Goal: Feedback & Contribution: Contribute content

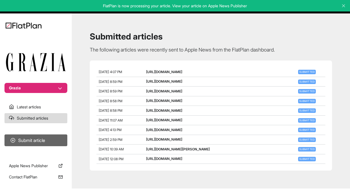
click at [37, 143] on button "Submit article" at bounding box center [35, 141] width 63 height 12
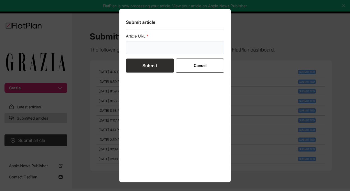
click at [141, 45] on input "url" at bounding box center [175, 47] width 98 height 13
paste input "[URL][DOMAIN_NAME]"
type input "[URL][DOMAIN_NAME]"
click at [151, 71] on button "Submit" at bounding box center [150, 66] width 48 height 14
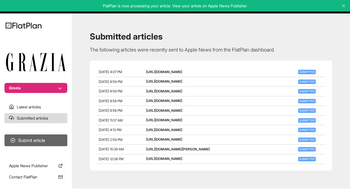
click at [45, 136] on button "Submit article" at bounding box center [35, 141] width 63 height 12
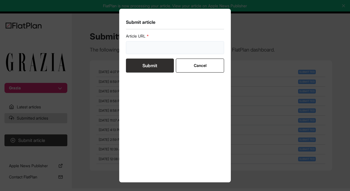
click at [150, 49] on input "url" at bounding box center [175, 47] width 98 height 13
paste input "[URL][DOMAIN_NAME][PERSON_NAME]"
type input "[URL][DOMAIN_NAME][PERSON_NAME]"
click at [151, 65] on button "Submit" at bounding box center [150, 66] width 48 height 14
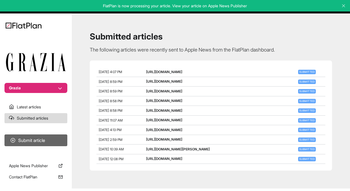
click at [37, 139] on button "Submit article" at bounding box center [35, 141] width 63 height 12
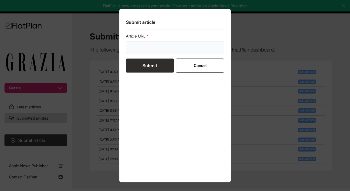
click at [134, 48] on input "url" at bounding box center [175, 47] width 98 height 13
paste input "[URL][DOMAIN_NAME]"
type input "[URL][DOMAIN_NAME]"
click at [143, 66] on button "Submit" at bounding box center [150, 66] width 48 height 14
